Goal: Transaction & Acquisition: Purchase product/service

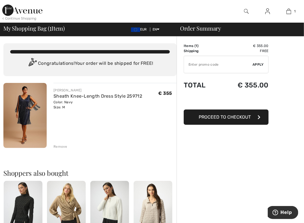
click at [244, 119] on span "Proceed to Checkout" at bounding box center [225, 116] width 52 height 5
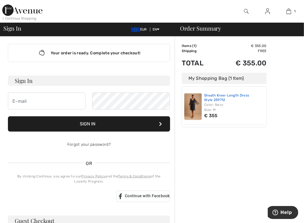
scroll to position [3, 0]
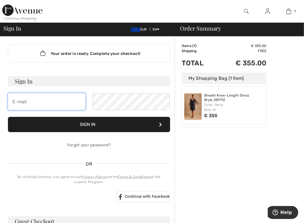
click at [28, 109] on input "email" at bounding box center [47, 101] width 78 height 17
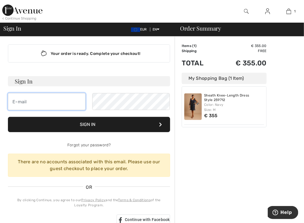
type input "[EMAIL_ADDRESS][DOMAIN_NAME]"
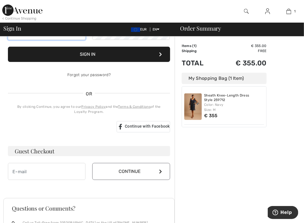
scroll to position [74, 0]
click at [51, 162] on div "Guest Checkout Continue" at bounding box center [89, 163] width 162 height 34
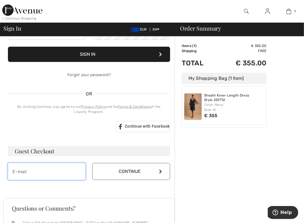
click at [55, 177] on input "email" at bounding box center [47, 171] width 78 height 17
paste input "risige9845@litepax.com"
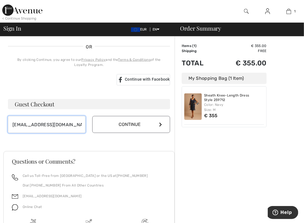
type input "risige9845@litepax.com"
click at [145, 122] on button "Continue" at bounding box center [131, 124] width 78 height 17
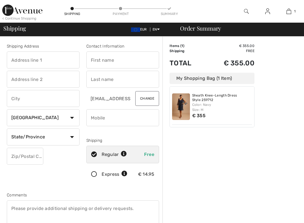
drag, startPoint x: 0, startPoint y: 0, endPoint x: 28, endPoint y: 62, distance: 68.1
click at [28, 62] on input "text" at bounding box center [43, 59] width 73 height 17
type input "50 Amherst Ave"
type input "Bridgewater"
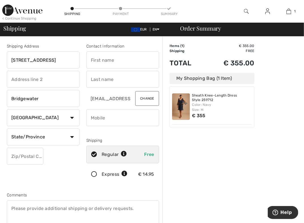
select select "GB"
type input "V8G 2B7"
type input "Olivia"
type input "Smith"
type input "777777777"
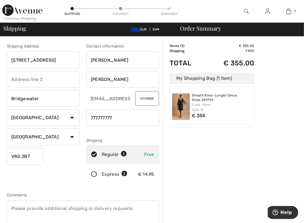
type input "ON"
type input "V8G2B7"
type input "Ontario"
type input "V8G2B7"
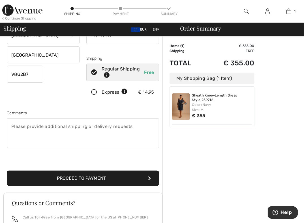
scroll to position [81, 0]
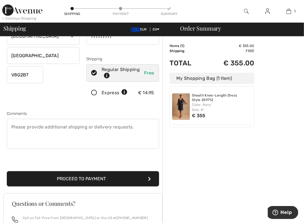
click at [94, 174] on button "Proceed to Payment" at bounding box center [83, 178] width 152 height 15
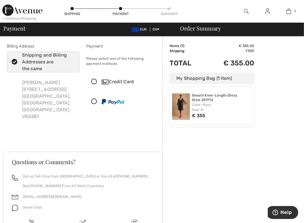
click at [99, 104] on icon at bounding box center [94, 102] width 15 height 6
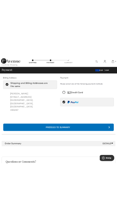
scroll to position [8, 0]
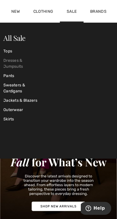
click at [8, 65] on link "Dresses & Jumpsuits" at bounding box center [21, 63] width 37 height 15
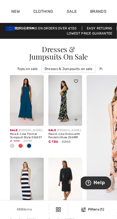
click at [72, 103] on img at bounding box center [65, 100] width 34 height 51
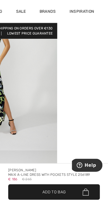
scroll to position [51, 0]
